Goal: Transaction & Acquisition: Purchase product/service

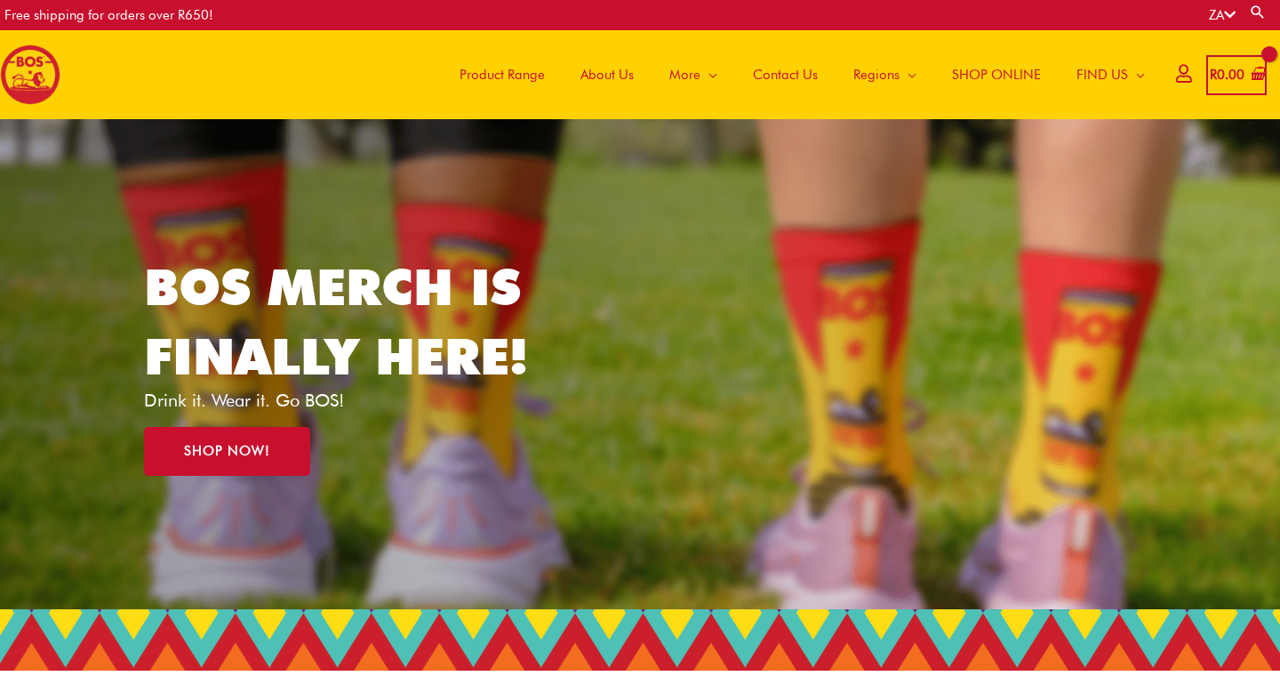
click at [515, 74] on span "Product Range" at bounding box center [502, 74] width 85 height 53
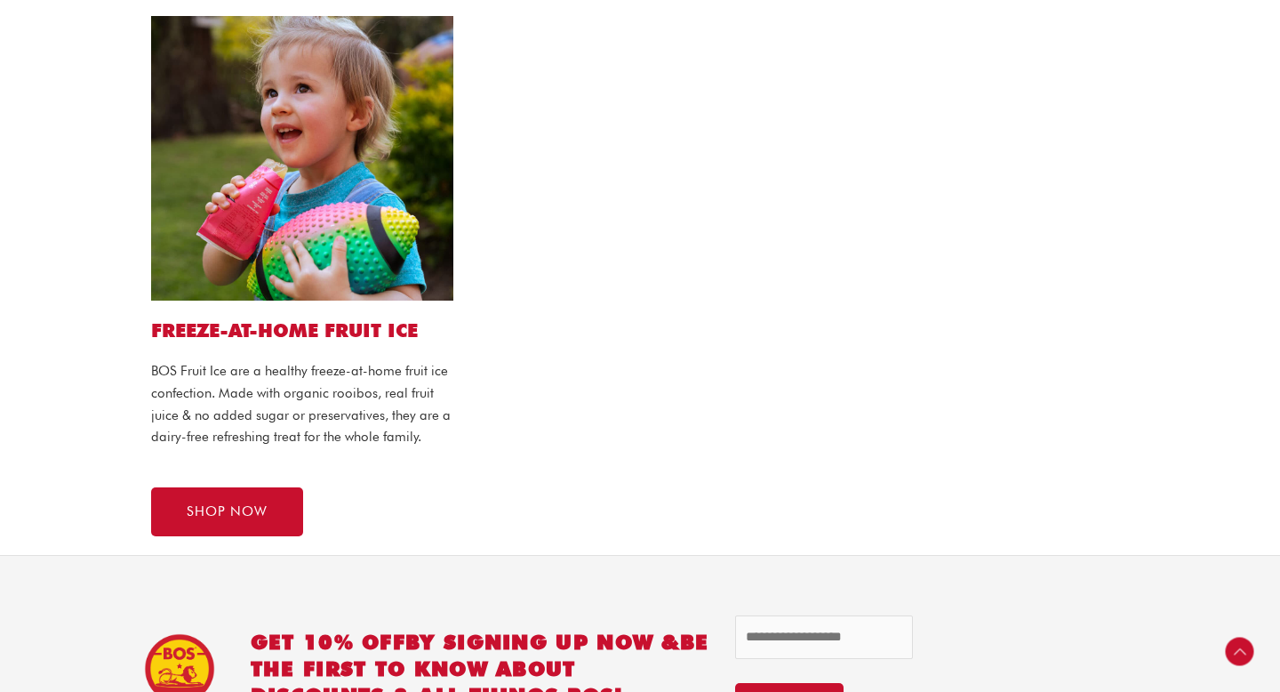
scroll to position [1576, 0]
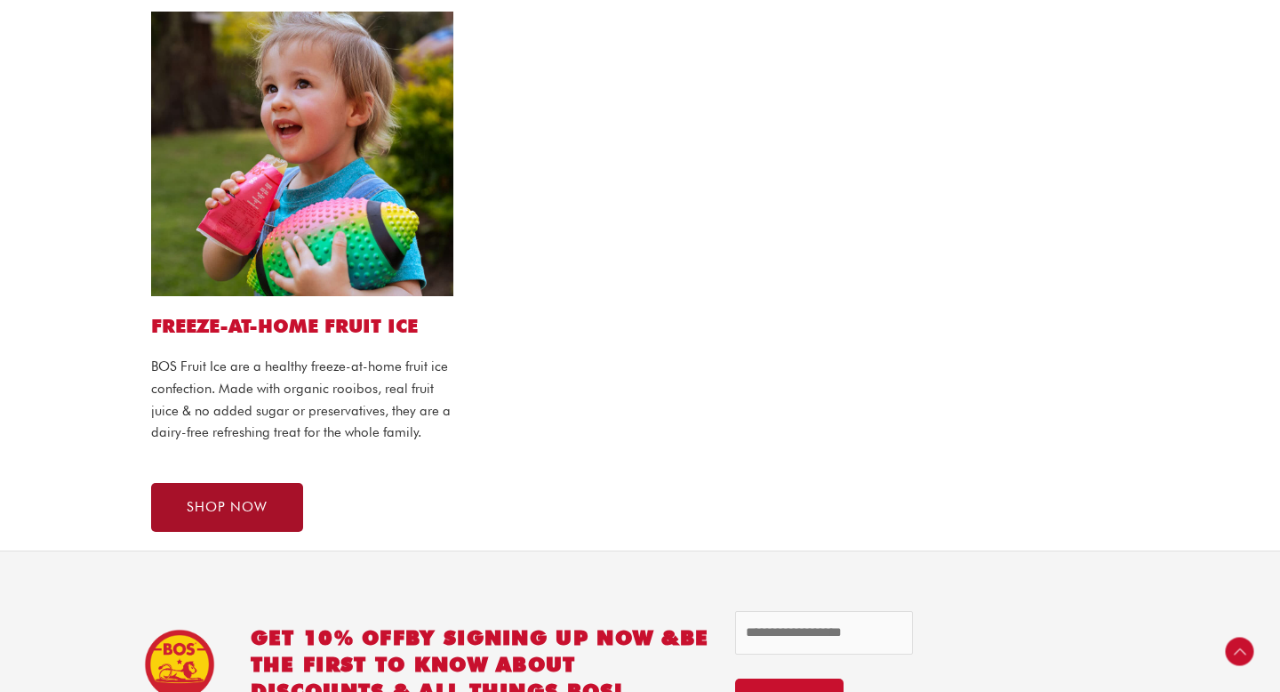
click at [272, 504] on link "SHOP NOW" at bounding box center [227, 507] width 152 height 49
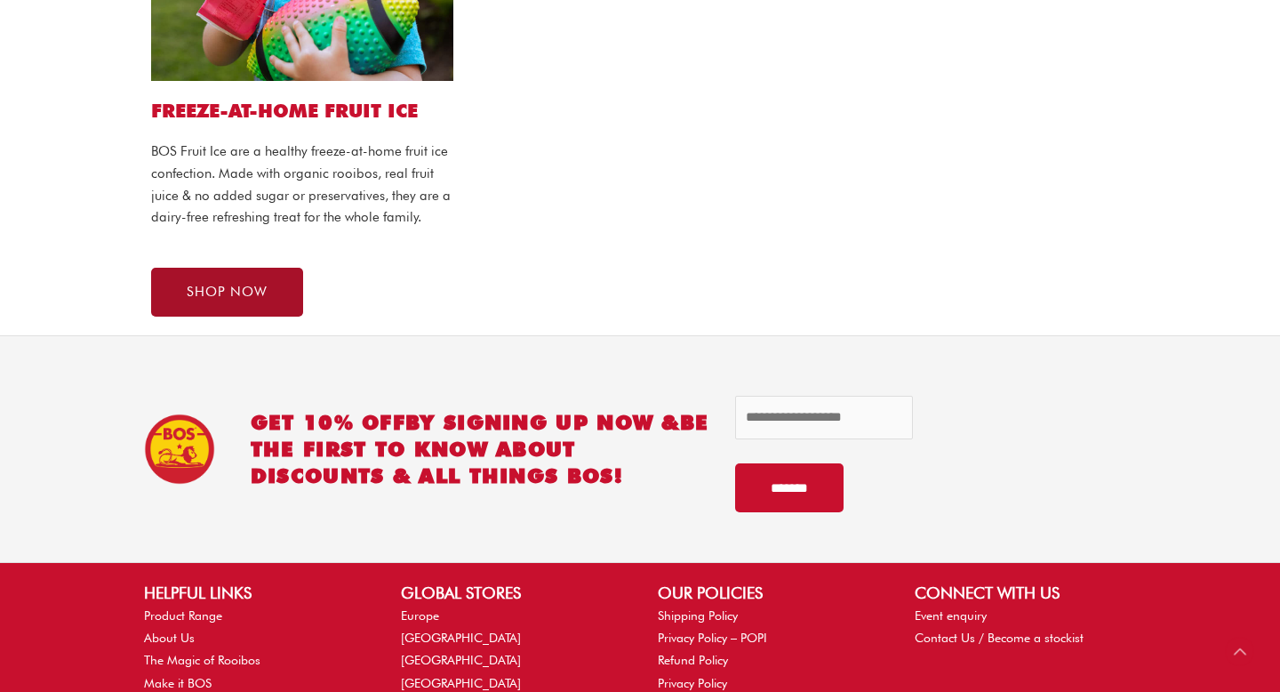
scroll to position [1709, 0]
